Goal: Task Accomplishment & Management: Manage account settings

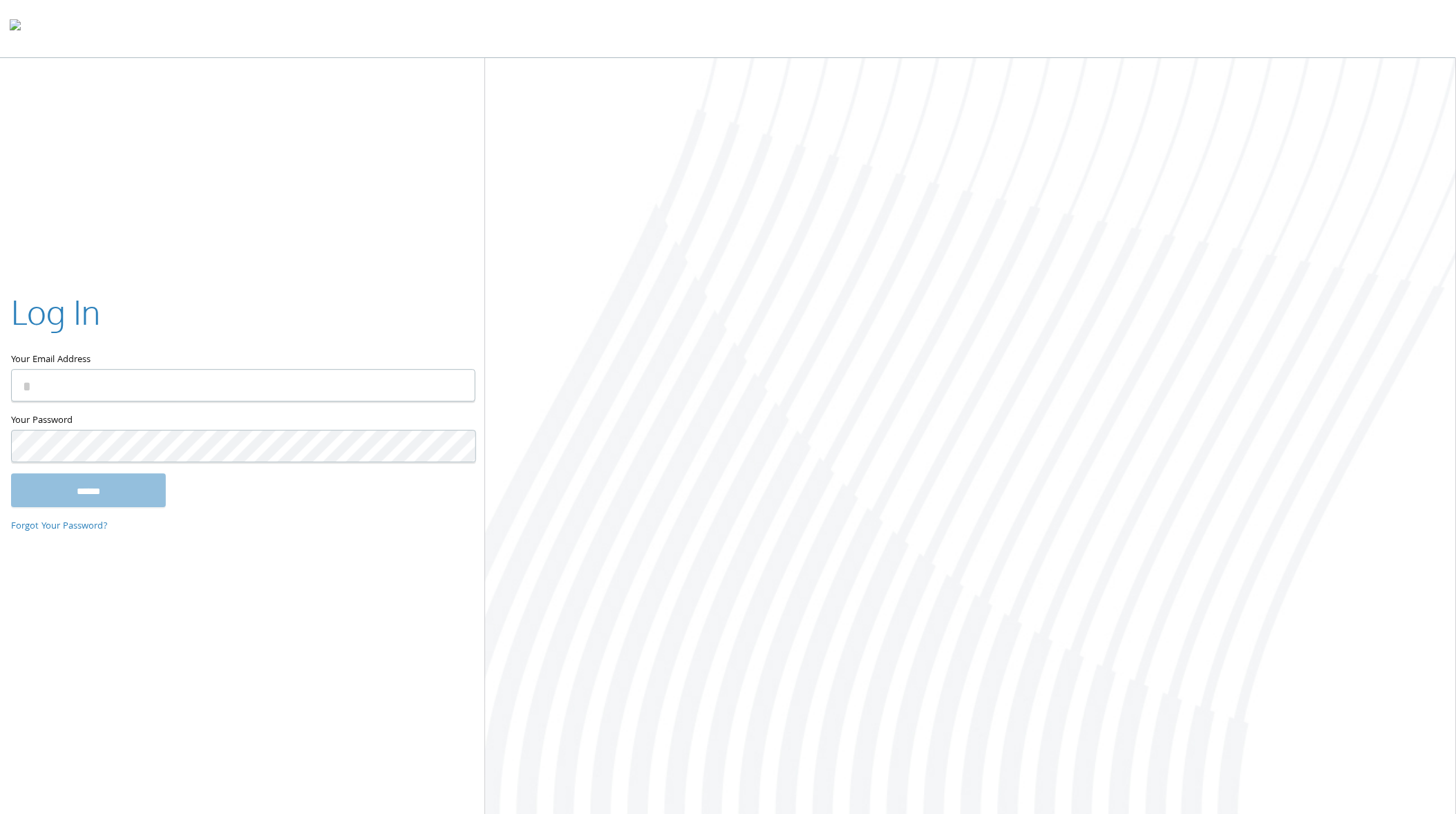
type input "**********"
click at [70, 493] on input "******" at bounding box center [88, 490] width 155 height 33
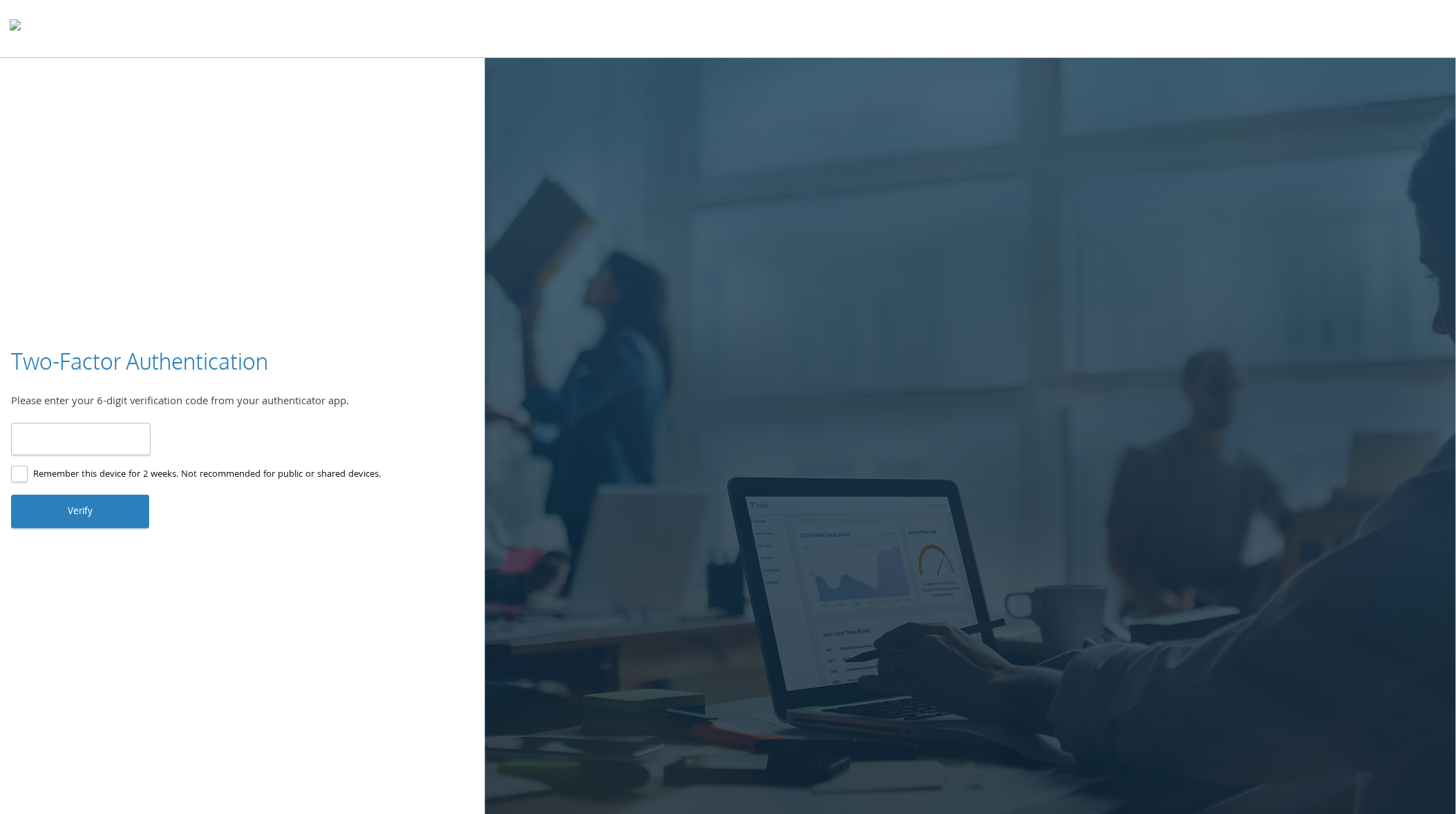
type input "******"
click at [63, 495] on button "Verify" at bounding box center [80, 511] width 138 height 33
